Goal: Information Seeking & Learning: Learn about a topic

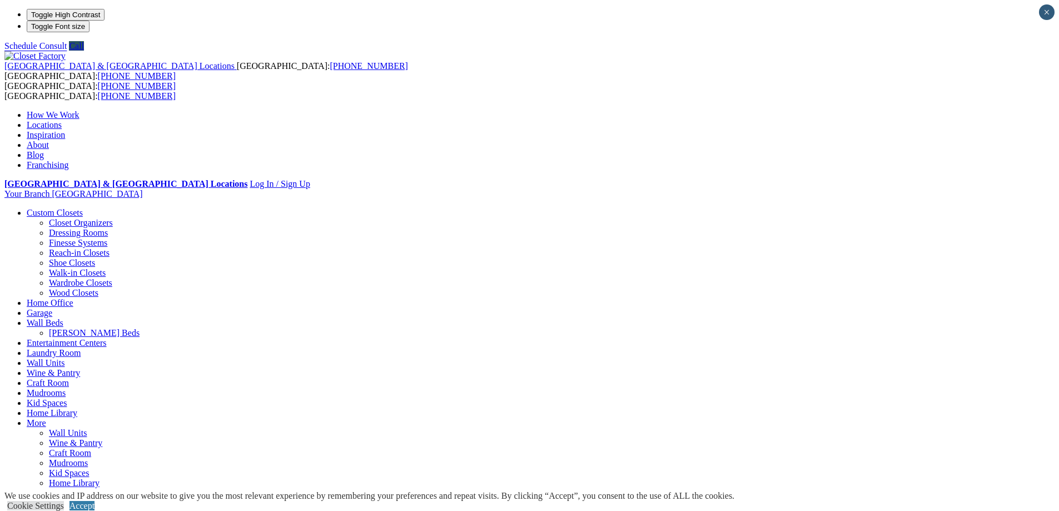
click at [107, 338] on link "Entertainment Centers" at bounding box center [67, 342] width 80 height 9
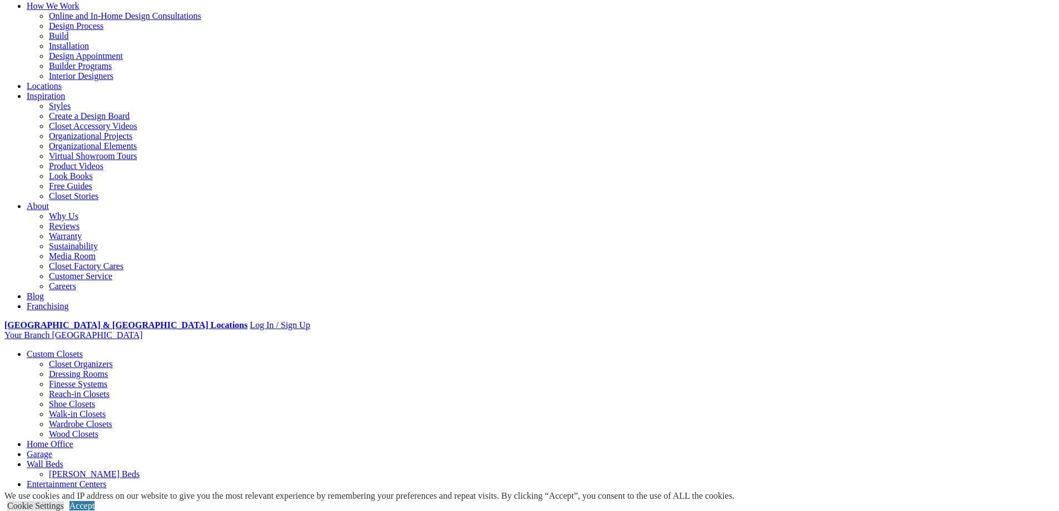
scroll to position [111, 0]
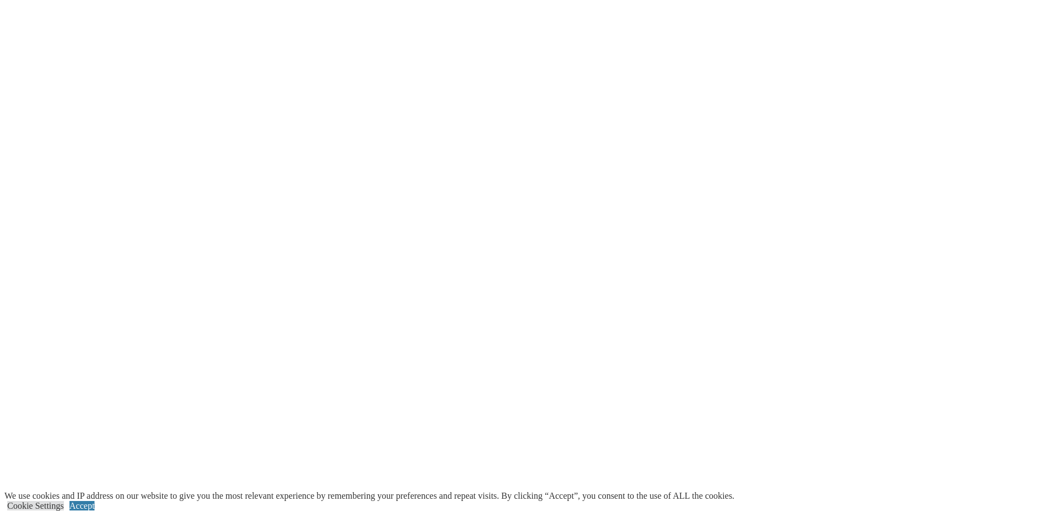
scroll to position [1321, 0]
